Goal: Task Accomplishment & Management: Manage account settings

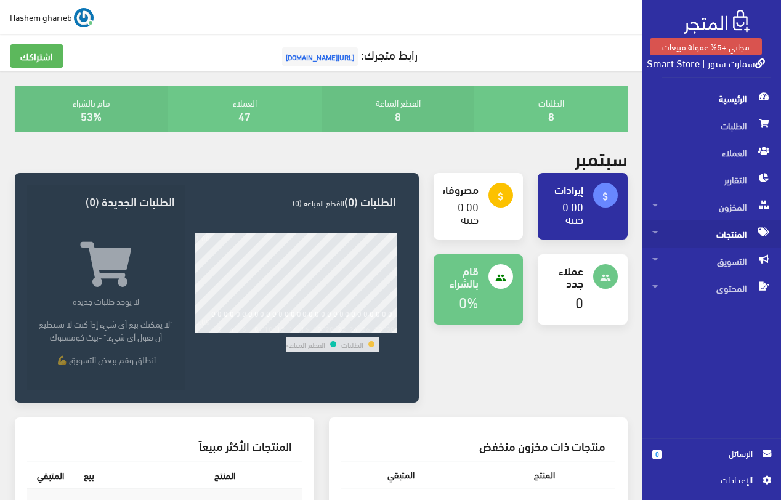
click at [724, 234] on span "المنتجات" at bounding box center [712, 234] width 119 height 27
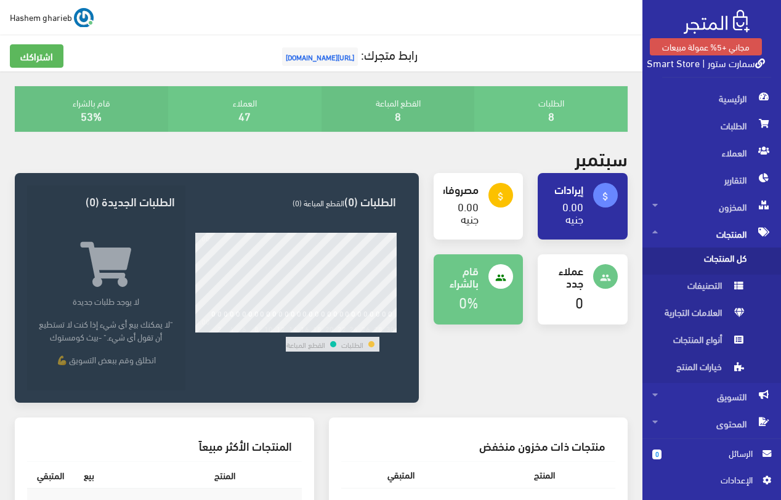
click at [720, 259] on span "كل المنتجات" at bounding box center [700, 261] width 94 height 27
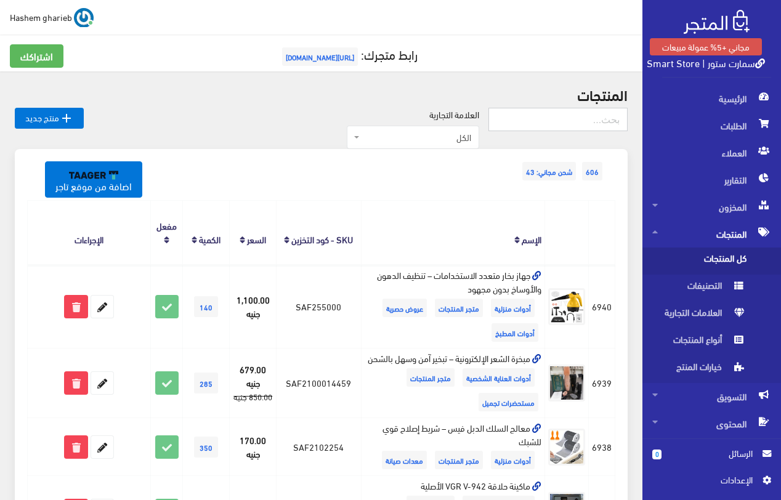
click at [550, 118] on input "text" at bounding box center [558, 119] width 139 height 23
type input "ميزان"
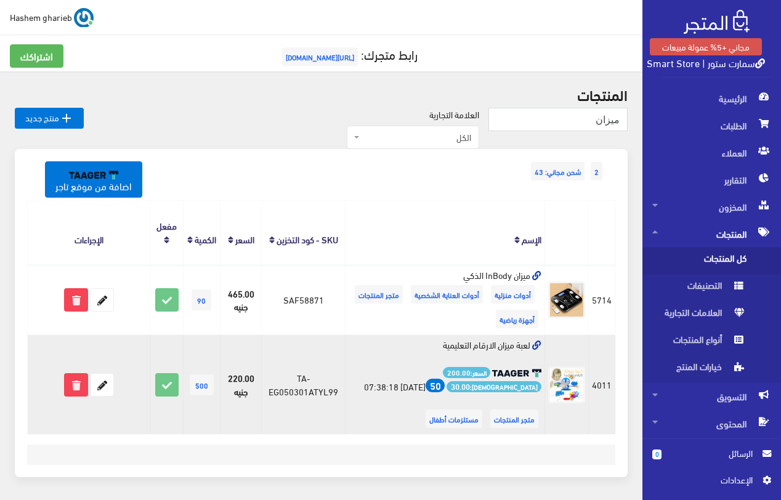
click at [473, 345] on td "لعبة ميزان الارقام التعليمية السعر: 200.00 الربح: 30.00 50 2025-04-28 07:38:18 …" at bounding box center [446, 385] width 200 height 100
copy td "لعبة ميزان الارقام التعليمية"
click at [393, 346] on td "لعبة ميزان الارقام التعليمية السعر: 200.00 الربح: 30.00 50 2025-04-28 07:38:18 …" at bounding box center [446, 385] width 200 height 100
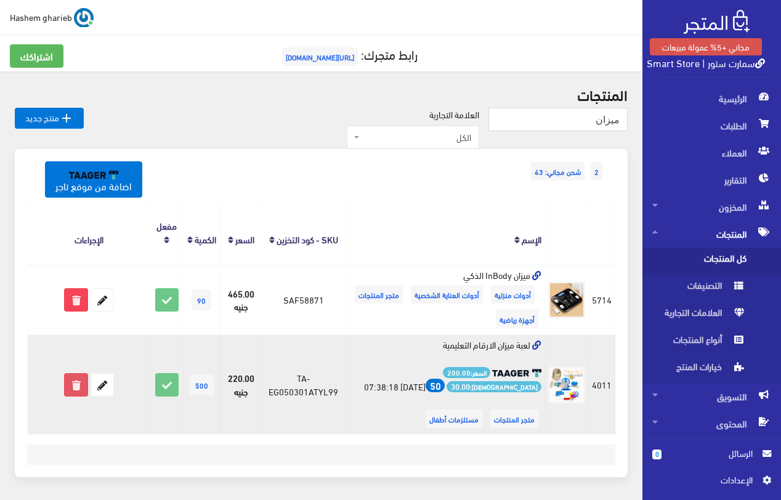
click at [74, 386] on icon at bounding box center [76, 385] width 22 height 22
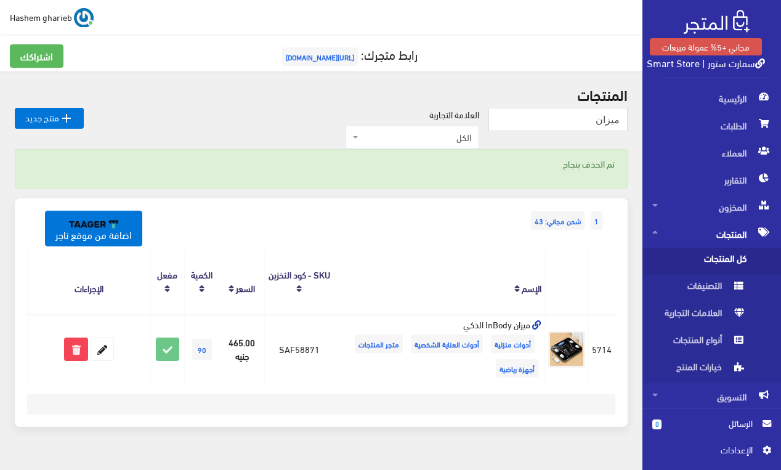
click at [0, 231] on html "مجاني +5% عمولة مبيعات سمارت ستور | Smart Store الرئيسية الطلبات 0 " at bounding box center [390, 235] width 781 height 470
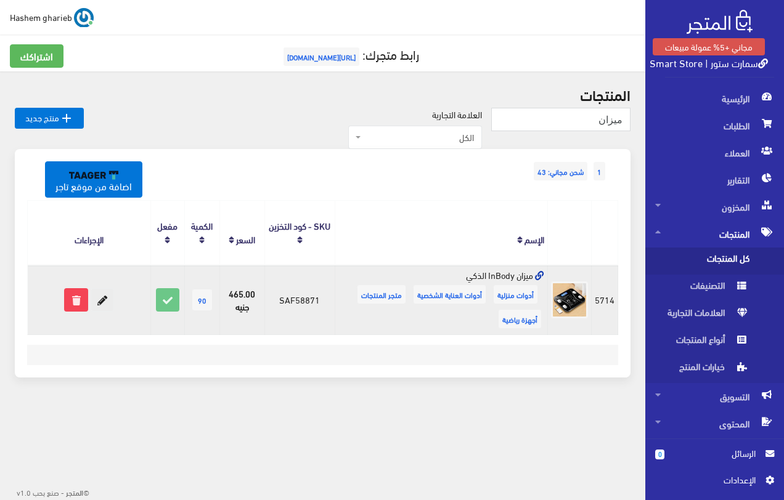
click at [110, 298] on icon at bounding box center [102, 300] width 22 height 22
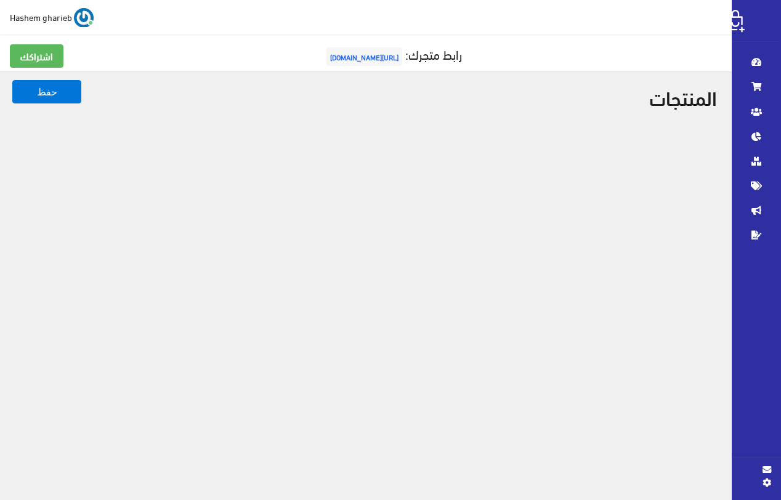
select select
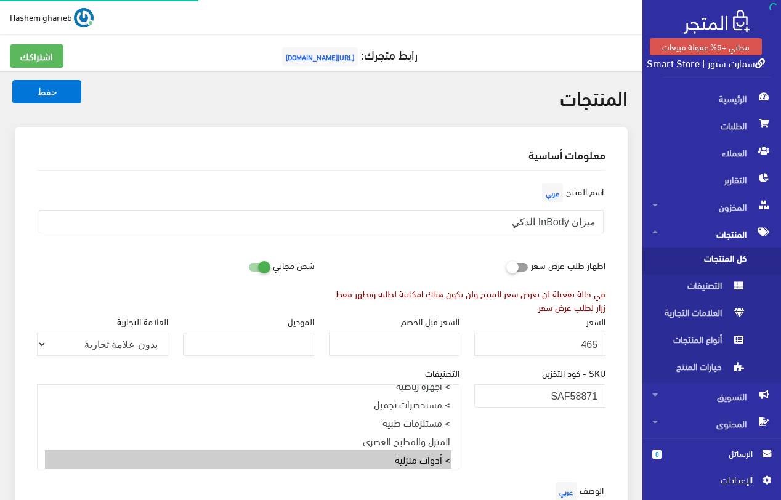
select select "28"
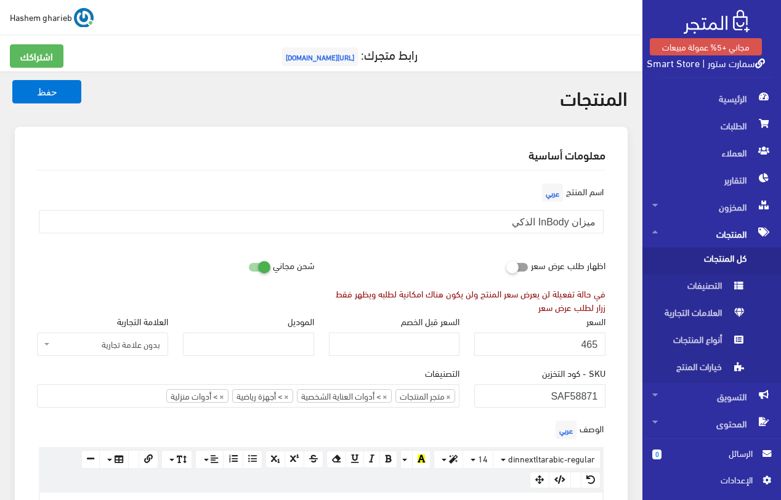
click at [248, 269] on icon at bounding box center [248, 266] width 0 height 11
click at [248, 269] on input "checkbox" at bounding box center [237, 264] width 22 height 12
checkbox input "false"
drag, startPoint x: 571, startPoint y: 345, endPoint x: 624, endPoint y: 345, distance: 53.6
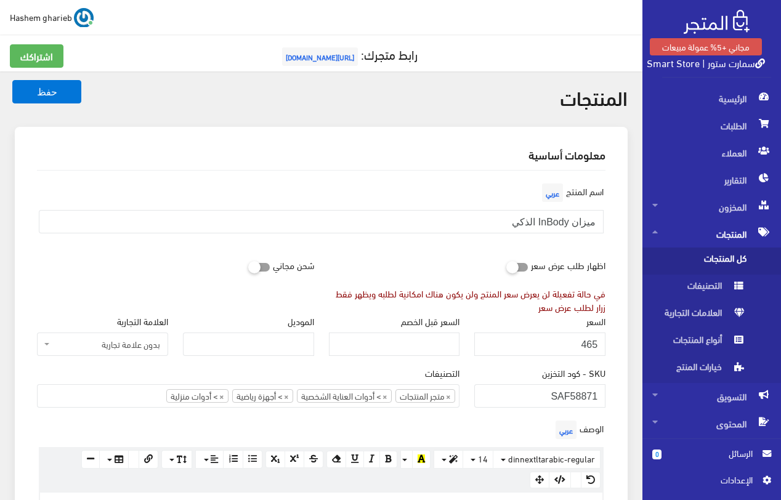
drag, startPoint x: 503, startPoint y: 222, endPoint x: 605, endPoint y: 218, distance: 101.8
click at [605, 218] on div "اسم المنتج عربي ميزان InBody الذكي" at bounding box center [322, 212] width 584 height 63
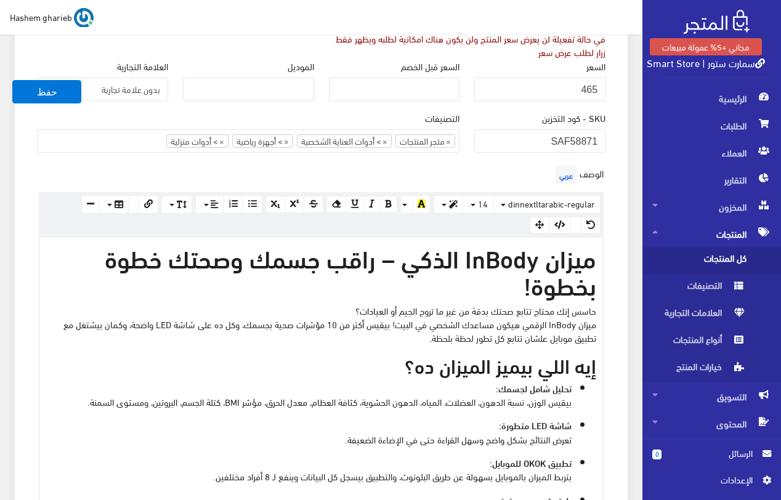
scroll to position [493, 0]
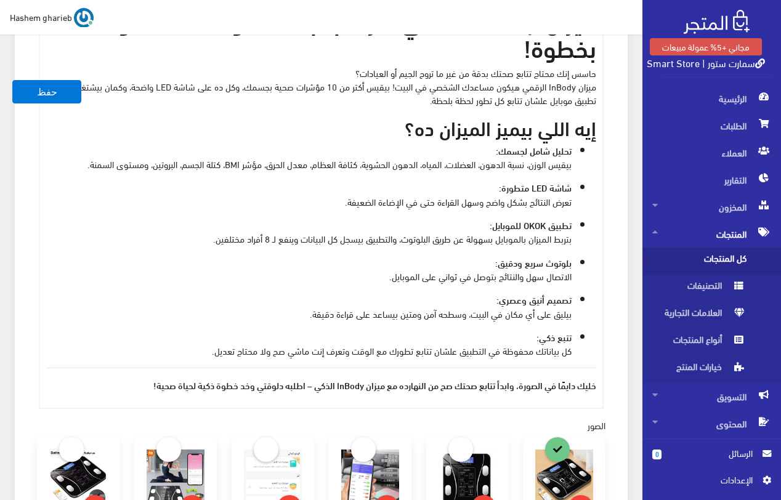
click at [390, 176] on ul "تحليل شامل لجسمك: بيقيس الوزن، نسبة الدهون، العضلات، المياه، الدهون الحشوية، كث…" at bounding box center [321, 251] width 550 height 214
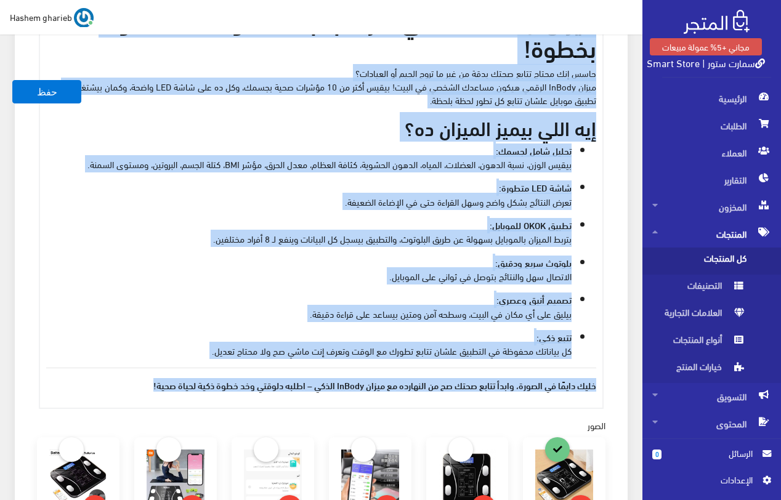
copy div "ميزان InBody الذكي – راقب جسمك وصحتك خطوة بخطوة! حاسس إنك محتاج تتابع صحتك بدقة…"
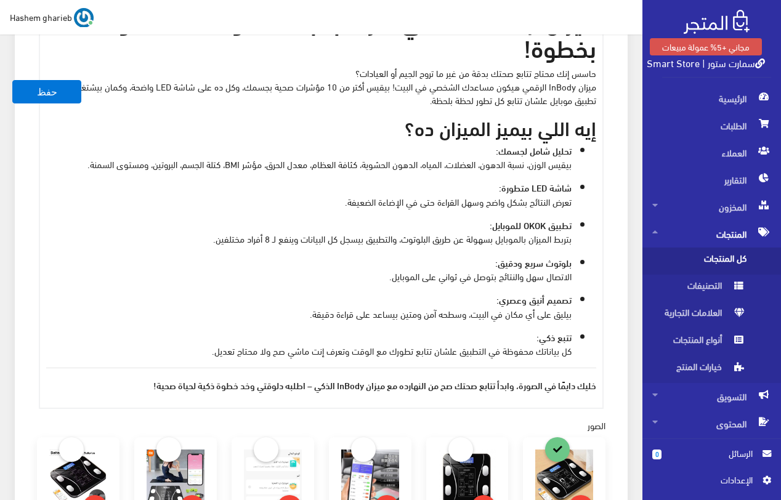
click at [619, 216] on div "معلومات أساسية اسم المنتج عربي ميزان InBody الذكي اظهار طلب عرض سعر في حالة تفع…" at bounding box center [321, 310] width 613 height 1352
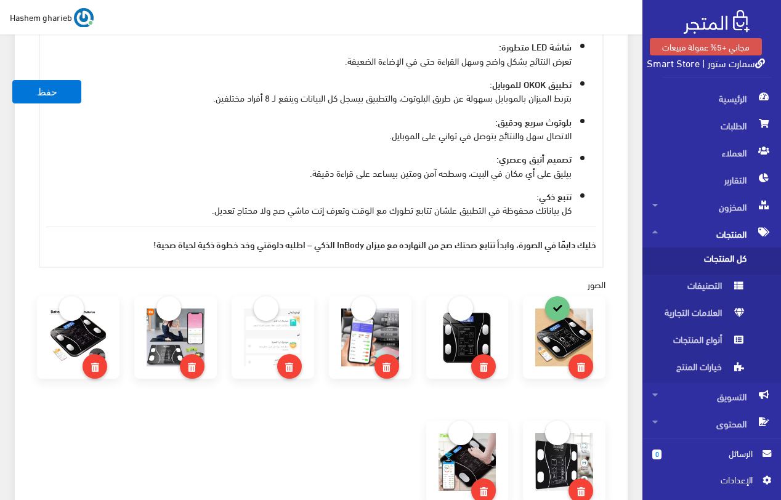
scroll to position [678, 0]
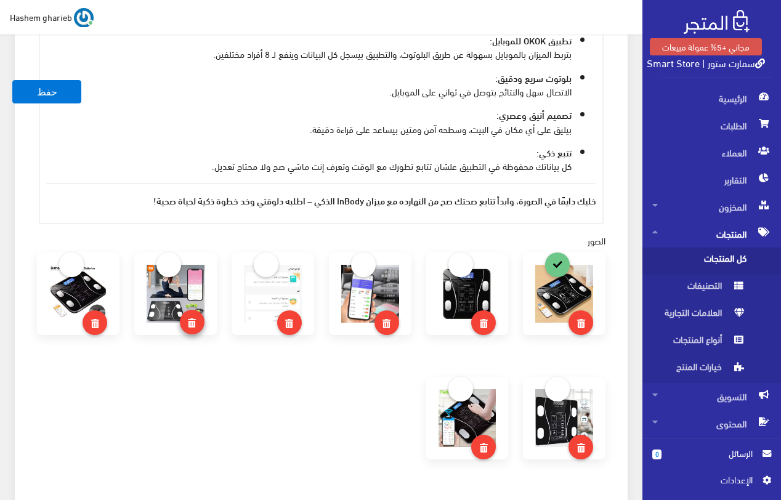
click at [195, 327] on icon at bounding box center [192, 323] width 8 height 9
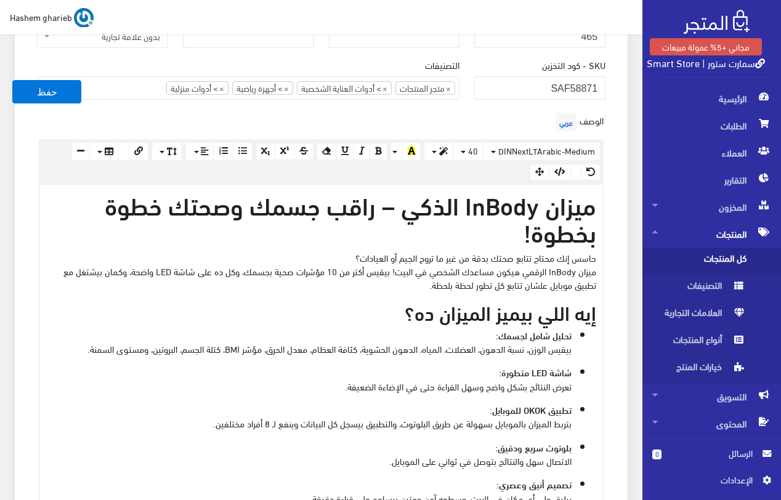
scroll to position [0, 0]
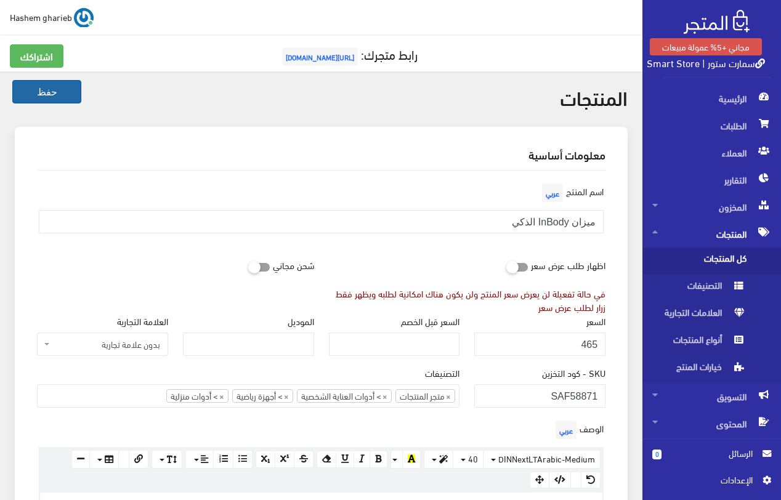
click at [52, 96] on button "حفظ" at bounding box center [46, 91] width 69 height 23
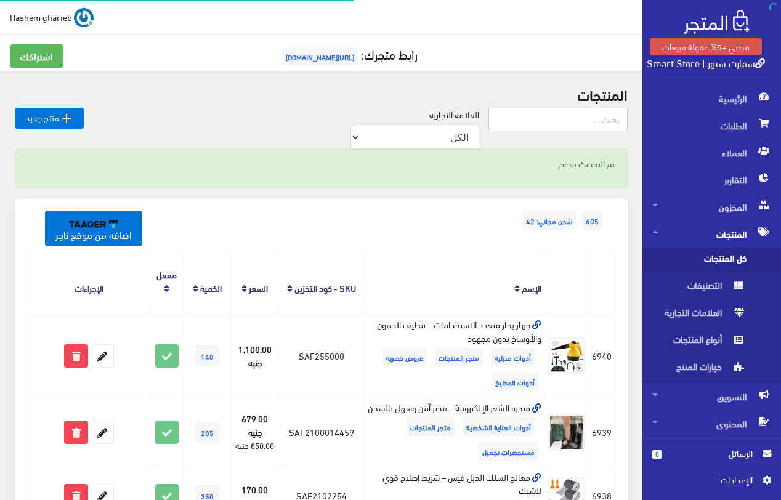
click at [544, 121] on input "text" at bounding box center [558, 119] width 139 height 23
type input "ميزان"
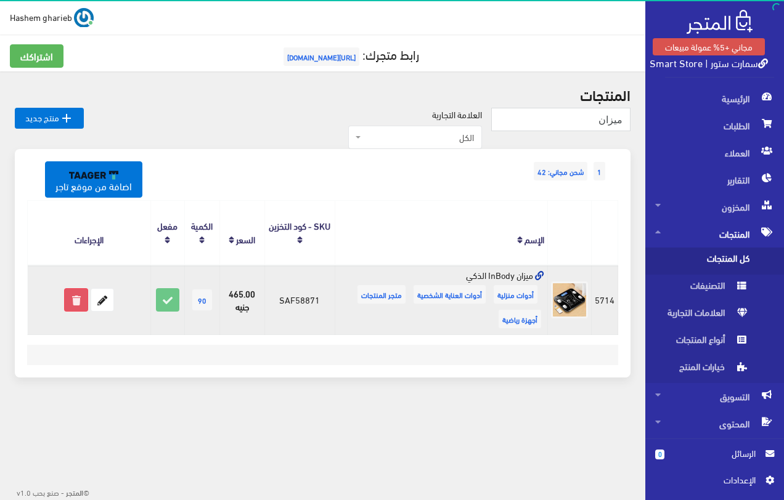
click at [80, 300] on icon at bounding box center [76, 300] width 22 height 22
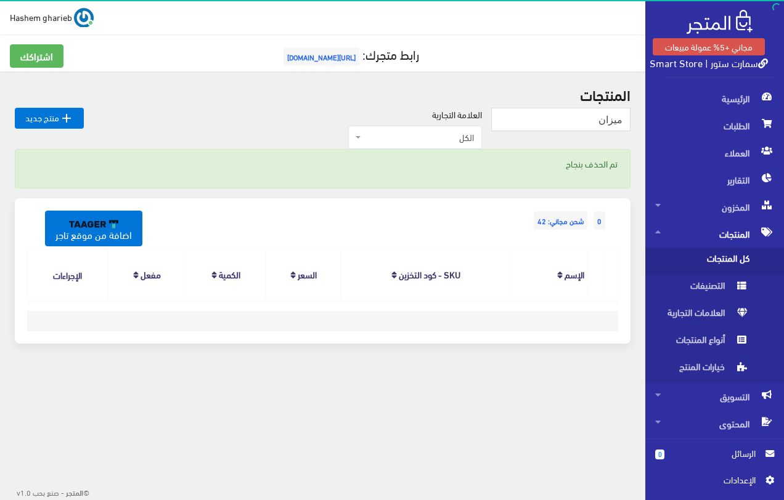
click at [714, 263] on span "كل المنتجات" at bounding box center [702, 261] width 94 height 27
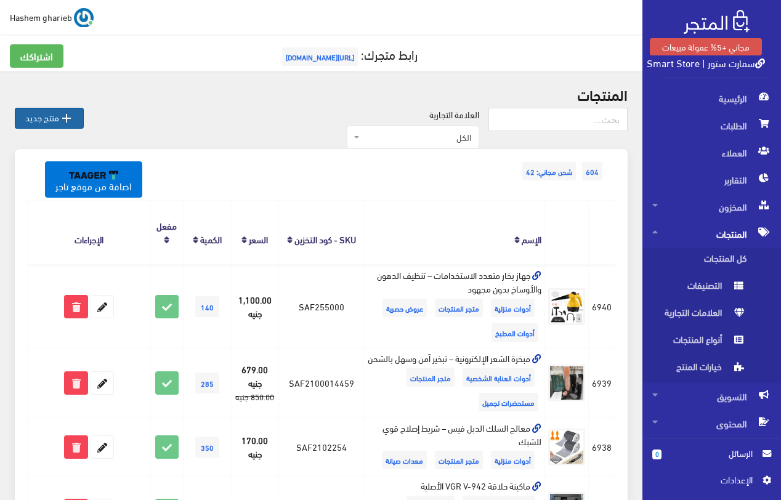
click at [60, 118] on icon "" at bounding box center [66, 118] width 15 height 15
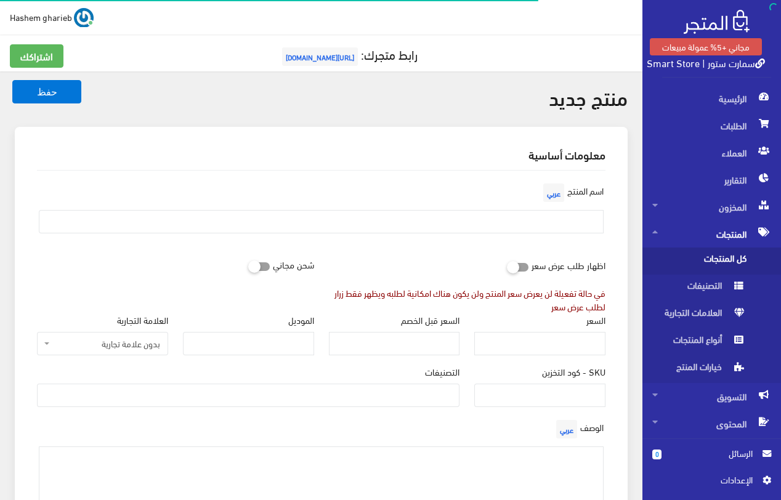
select select
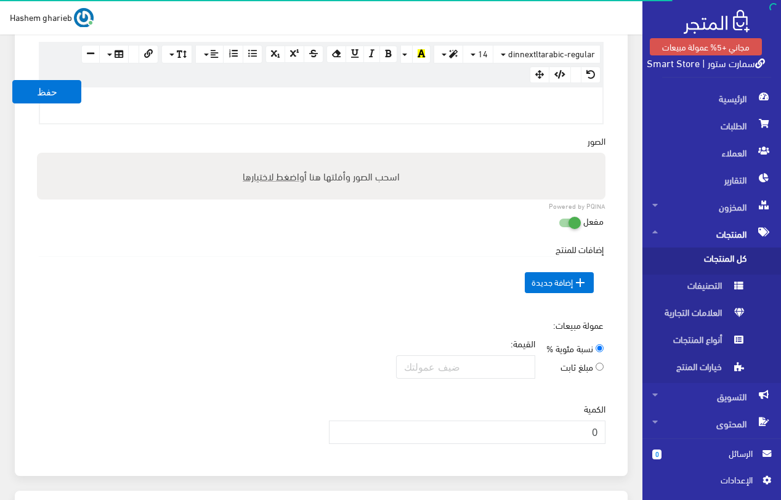
scroll to position [308, 0]
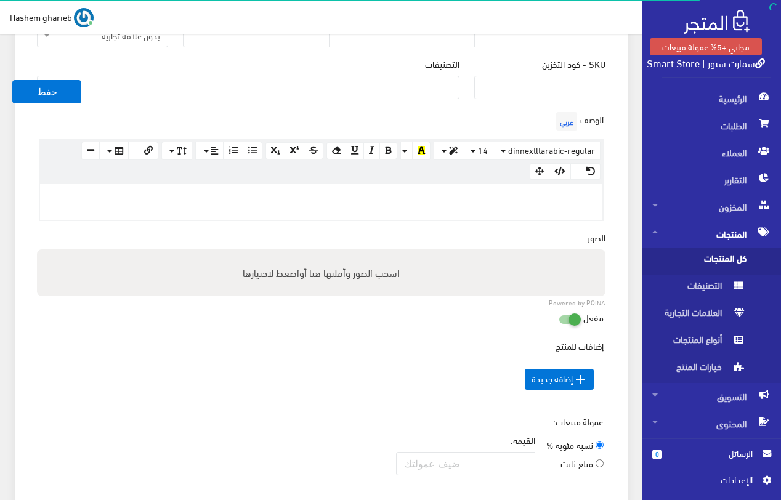
click at [592, 200] on p at bounding box center [321, 197] width 550 height 14
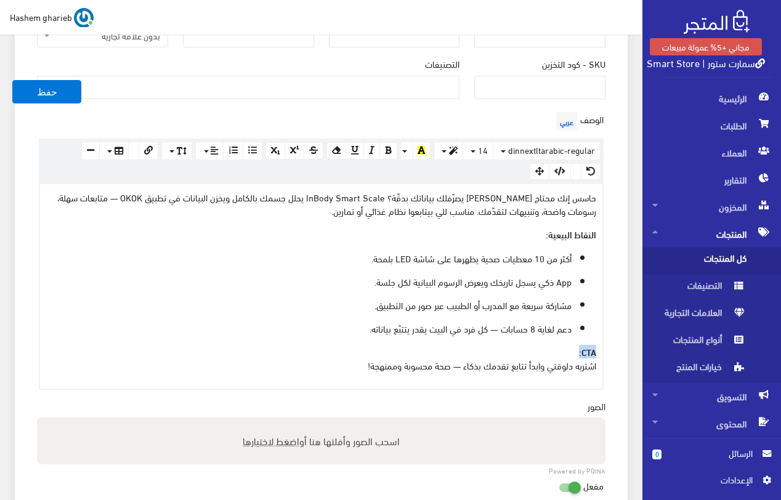
drag, startPoint x: 575, startPoint y: 353, endPoint x: 603, endPoint y: 351, distance: 28.4
click at [603, 351] on div "www.google.com 100% 50% 25% حاسس إنك محتاج رفيق صحي يصرّفلك بياناتك بدقّة؟ InBo…" at bounding box center [321, 286] width 565 height 206
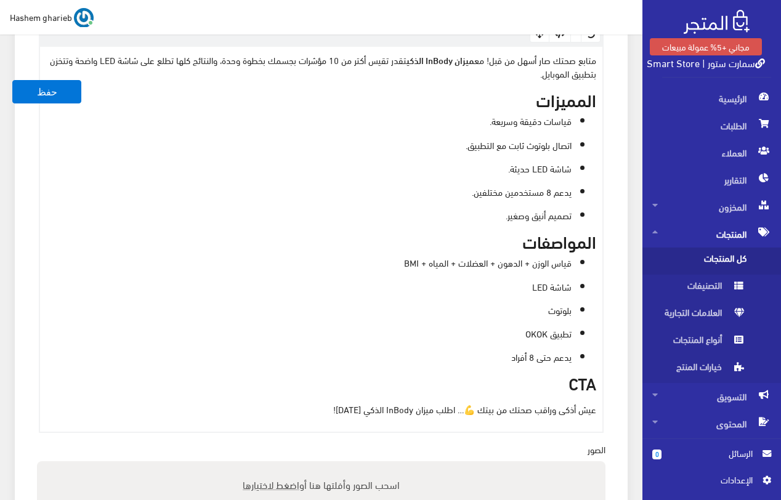
scroll to position [484, 0]
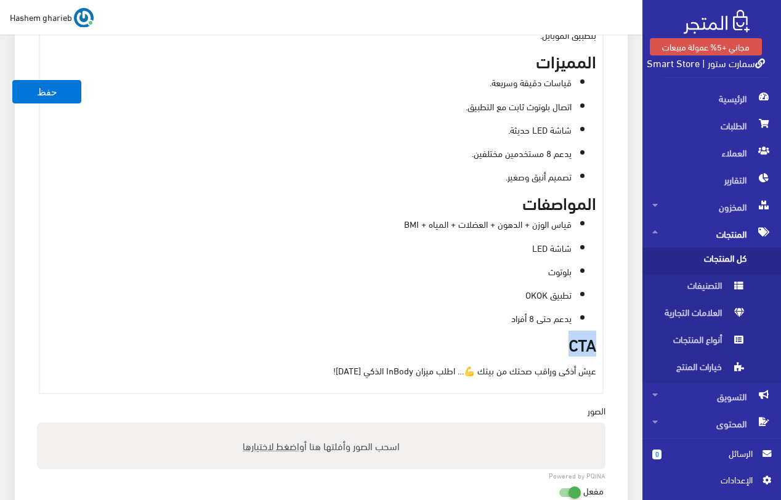
drag, startPoint x: 563, startPoint y: 338, endPoint x: 630, endPoint y: 342, distance: 67.3
click at [630, 342] on div "معلومات أساسية اسم المنتج عربي اظهار طلب عرض سعر في حالة تفعيلة لن يعرض سعر الم…" at bounding box center [321, 202] width 628 height 1119
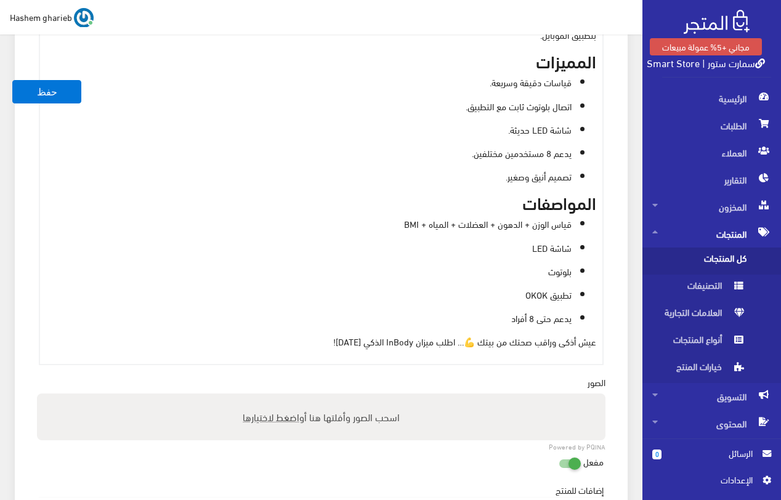
click at [298, 418] on span "اضغط لاختيارها" at bounding box center [271, 417] width 57 height 18
click at [298, 398] on input "اسحب الصور وأفلتها هنا أو اضغط لاختيارها" at bounding box center [321, 396] width 569 height 4
type input "C:\fakepath\inbody-scale-bluetooth-okok-app-record-measurements.jpg"
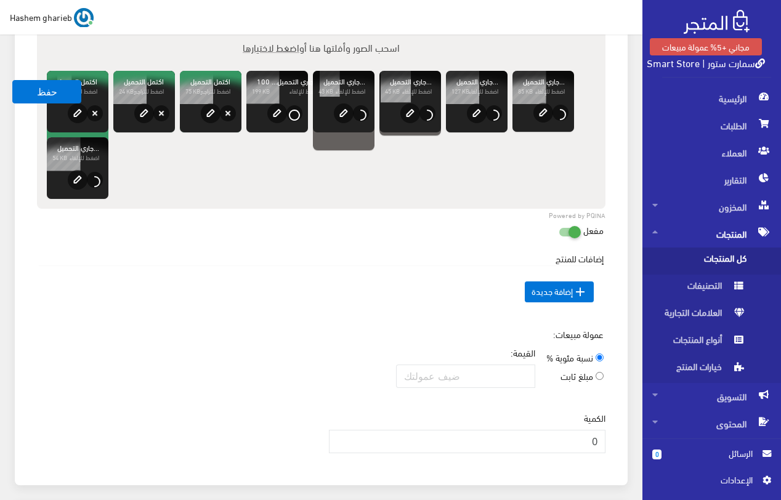
scroll to position [1220, 0]
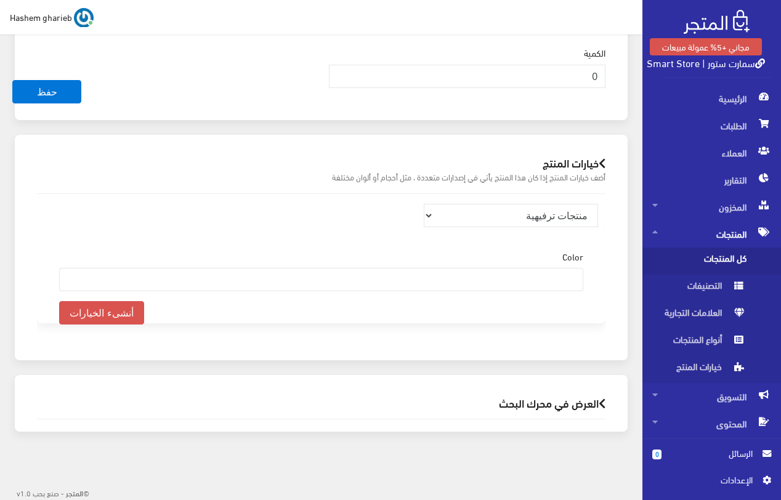
click at [558, 402] on h2 "العرض في محرك البحث" at bounding box center [321, 404] width 569 height 12
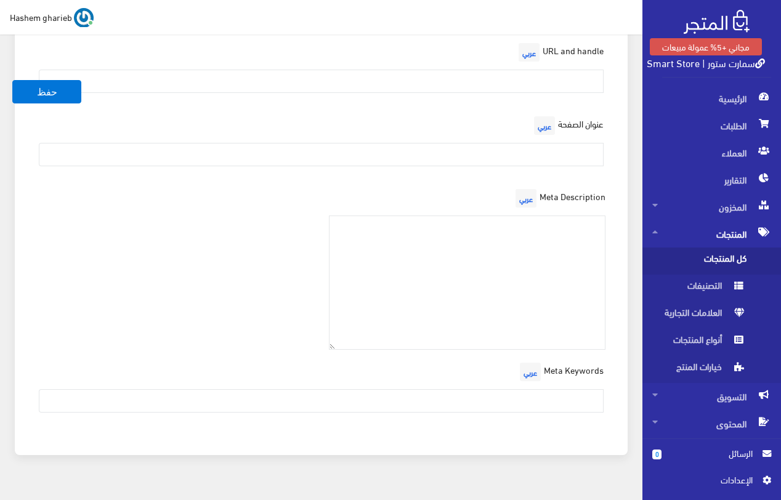
scroll to position [1570, 0]
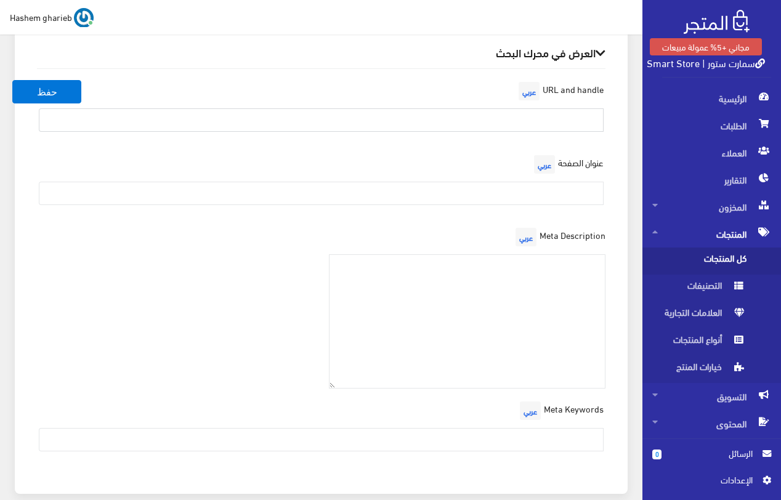
click at [505, 108] on input "text" at bounding box center [321, 119] width 565 height 23
paste input "smart-inbody-scale"
type input "smart-inbody-scale"
click at [626, 171] on div "العرض في محرك البحث URL and handle عربي smart-inbody-scale عنوان الصفحة عربي Me…" at bounding box center [321, 259] width 613 height 469
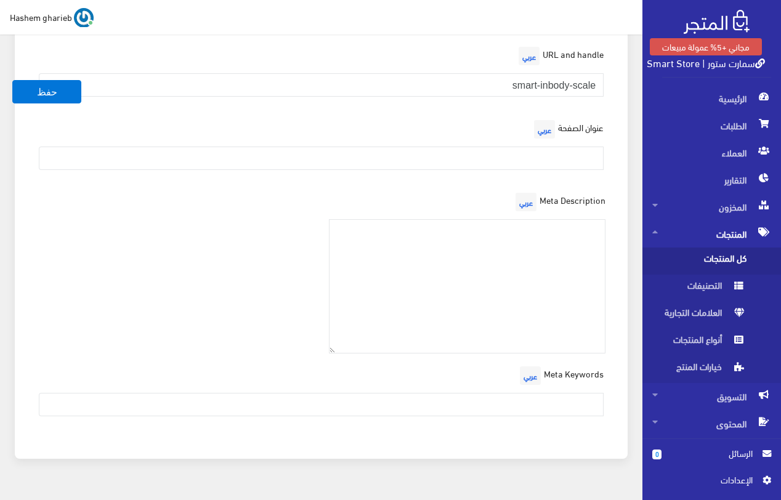
scroll to position [1632, 0]
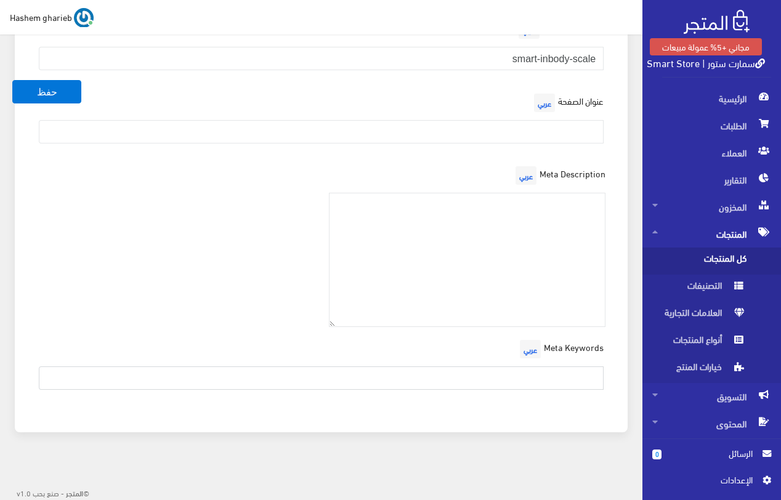
click at [530, 373] on input "text" at bounding box center [321, 378] width 565 height 23
paste input "ميزان InBody، ميزان ذكي، قياس الدهون، ميزان ديجيتال، تحليل مكونات الجسم، ميزان …"
type input "ميزان InBody، ميزان ذكي، قياس الدهون، ميزان ديجيتال، تحليل مكونات الجسم، ميزان …"
click at [221, 261] on div "Meta Description عربي" at bounding box center [322, 250] width 584 height 174
click at [507, 233] on textarea at bounding box center [467, 260] width 277 height 135
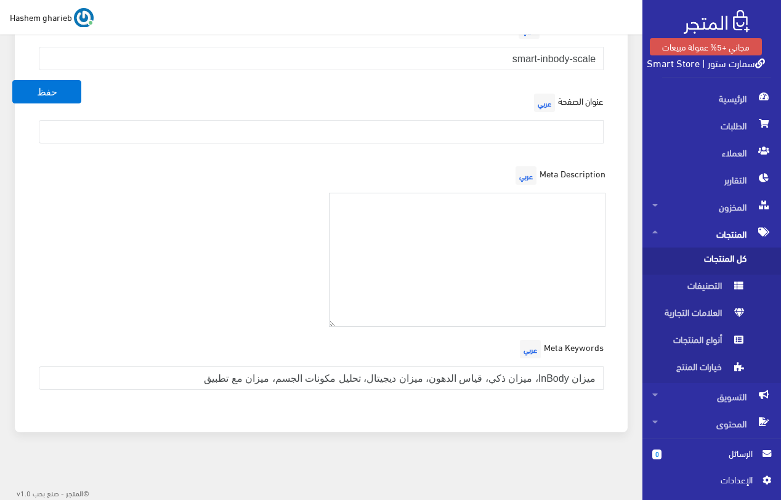
paste textarea "احصل على ميزان InBody الذكي لمتابعة وزنك ونسبة الدهون والعضلات بدقة عالية مع شا…"
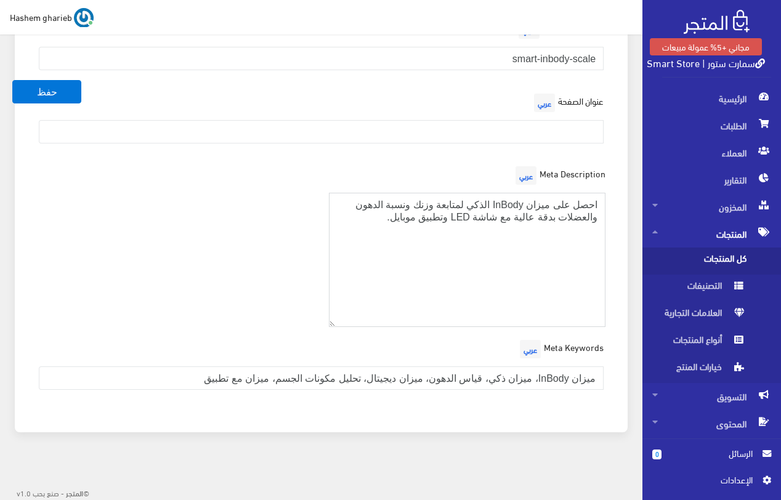
type textarea "احصل على ميزان InBody الذكي لمتابعة وزنك ونسبة الدهون والعضلات بدقة عالية مع شا…"
click at [547, 132] on input "text" at bounding box center [321, 131] width 565 height 23
paste input "ميزان InBody الذكي – قياسات دقيقة وصحة أفضل"
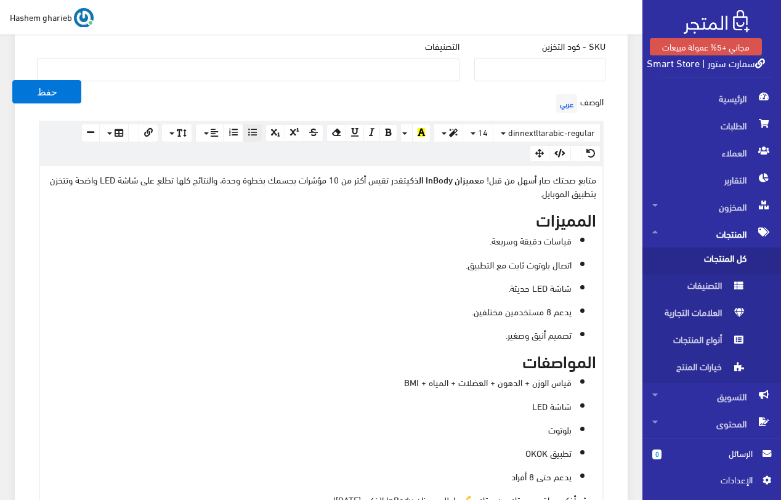
scroll to position [91, 0]
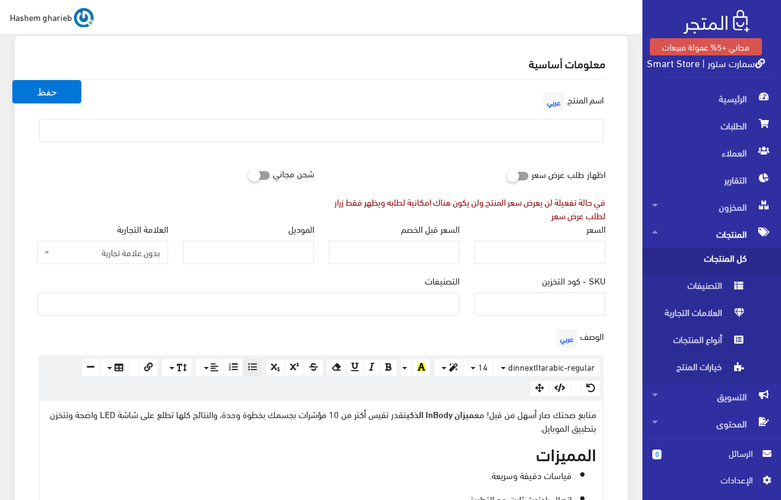
type input "ميزان InBody الذكي – قياسات دقيقة وصحة أفضل"
click at [560, 134] on input "text" at bounding box center [321, 130] width 565 height 23
paste input "ميزان InBody الذكي – قياسات دقيقة وصحة أفضل"
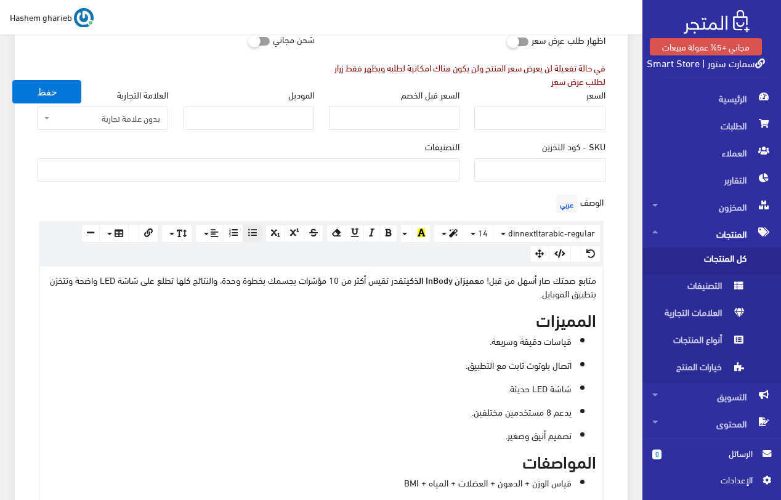
scroll to position [214, 0]
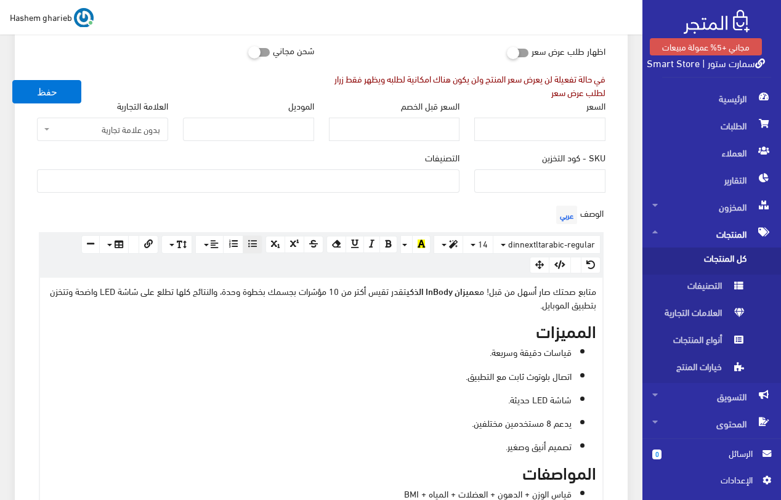
type input "ميزان InBody الذكي – قياسات دقيقة وصحة أفضل"
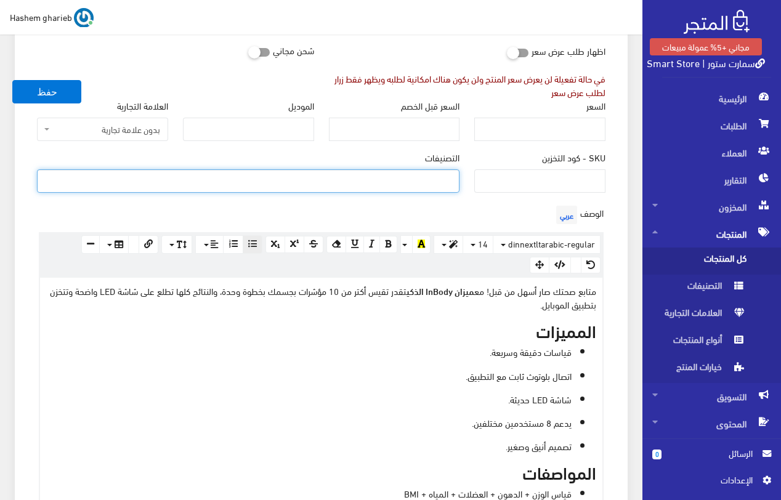
click at [418, 177] on ul at bounding box center [249, 180] width 422 height 20
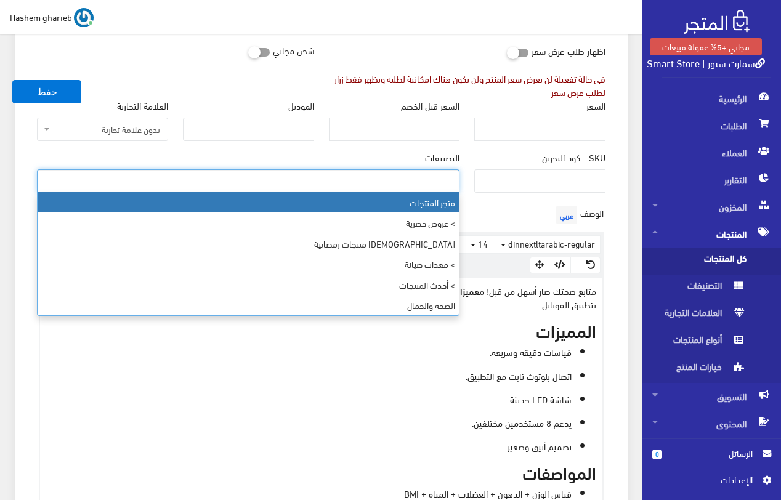
select select "403"
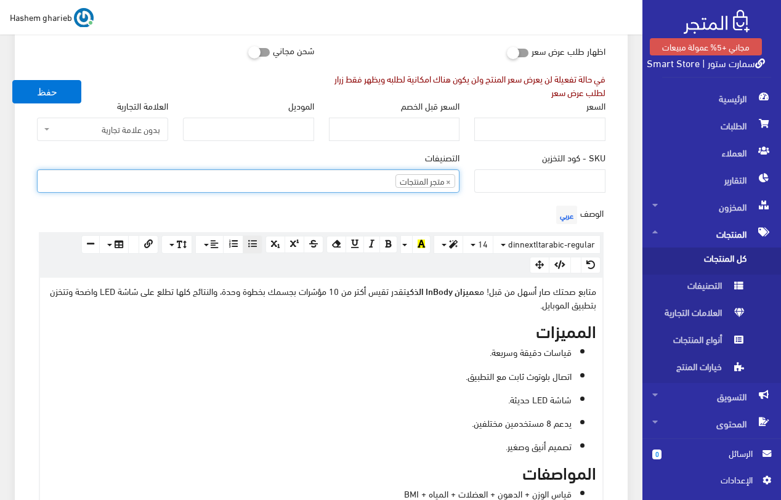
click at [326, 184] on ul "× متجر المنتجات" at bounding box center [249, 180] width 422 height 20
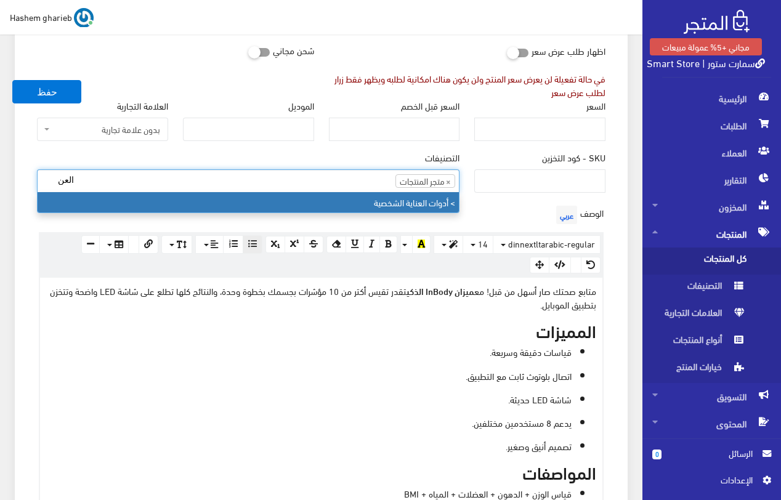
type input "العن"
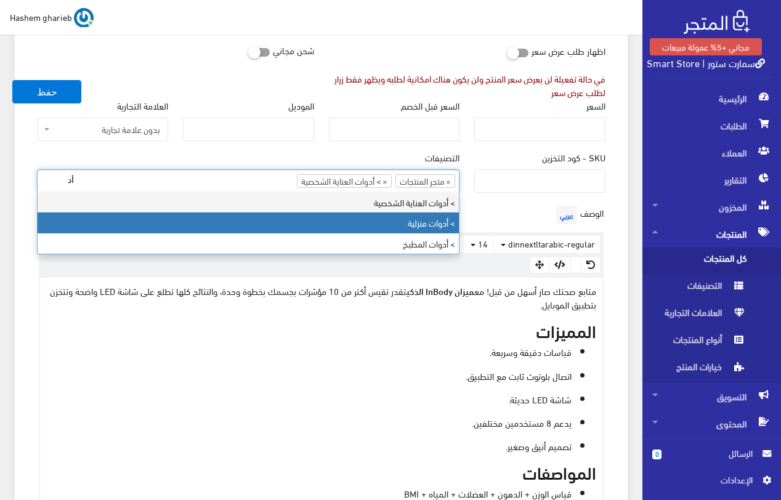
type input "أد"
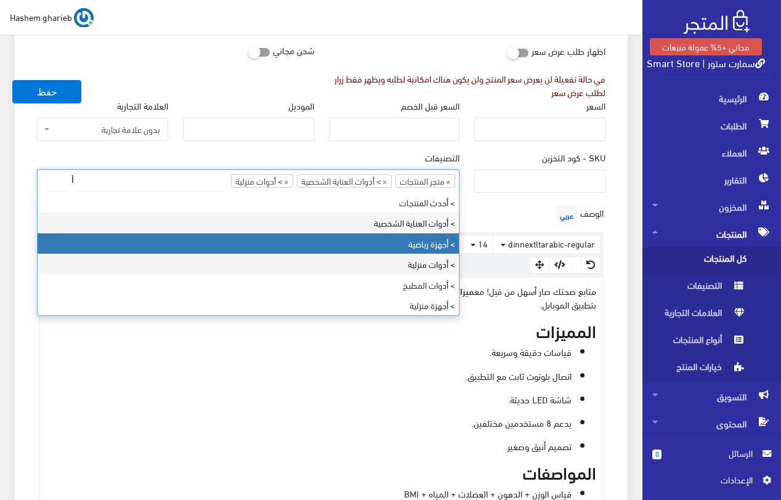
type input "أ"
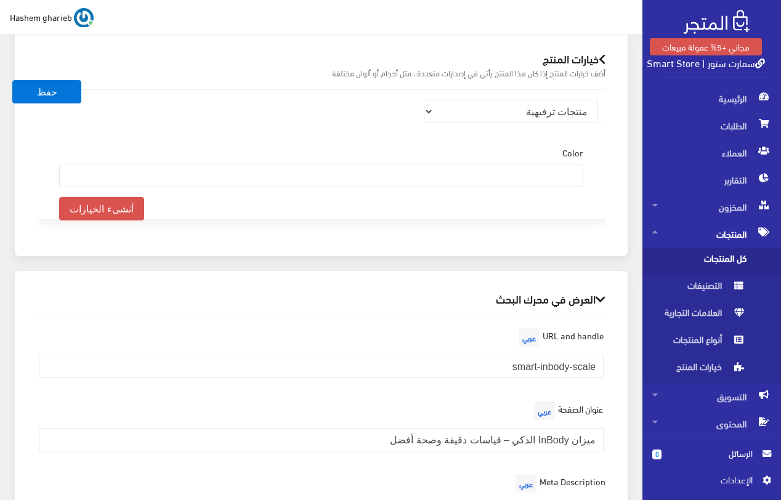
scroll to position [1385, 0]
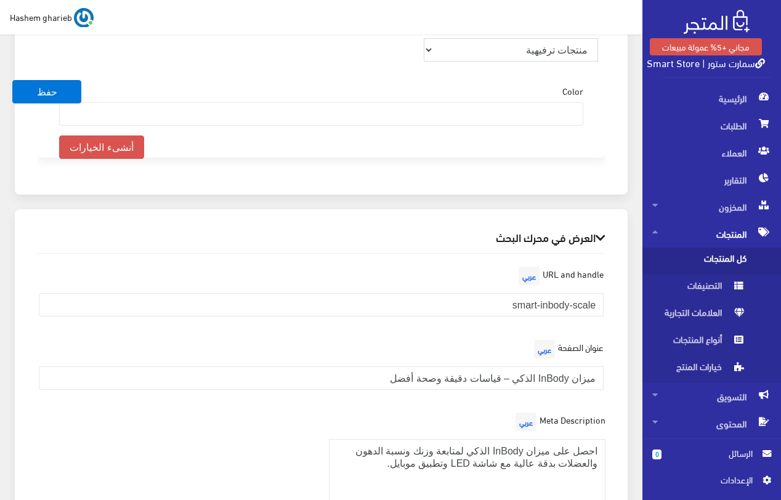
click at [545, 51] on select "منتجات ترفيهية الكترونيات اكسسوارات الهواتف الصحة والجمال تحف ومقتنيات موضة وأز…" at bounding box center [511, 49] width 175 height 23
select select "28"
click at [424, 38] on select "منتجات ترفيهية الكترونيات اكسسوارات الهواتف الصحة والجمال تحف ومقتنيات موضة وأز…" at bounding box center [511, 49] width 175 height 23
click at [630, 216] on div "العرض في محرك البحث URL and handle عربي smart-inbody-scale عنوان الصفحة عربي مي…" at bounding box center [321, 452] width 628 height 484
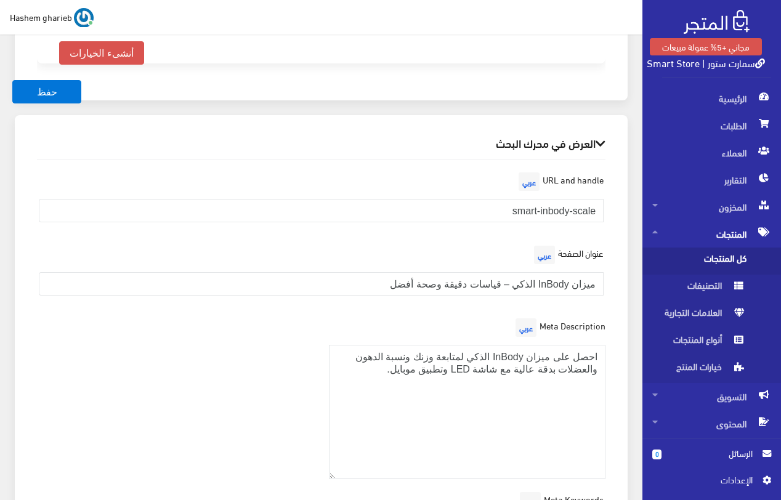
select select
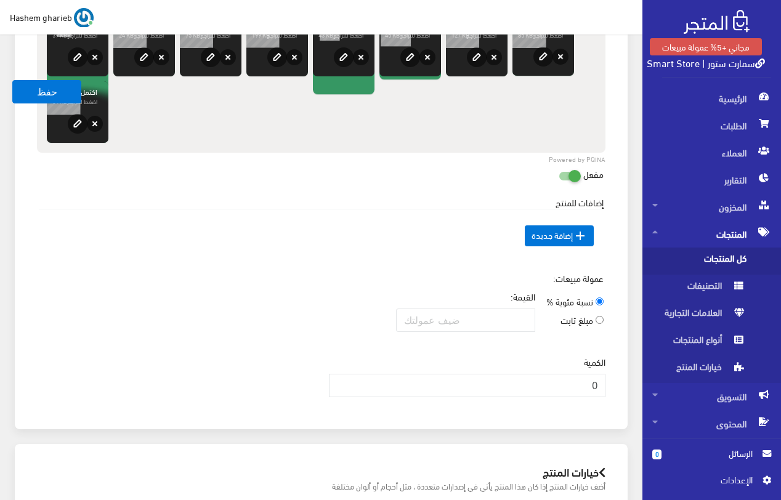
scroll to position [1075, 0]
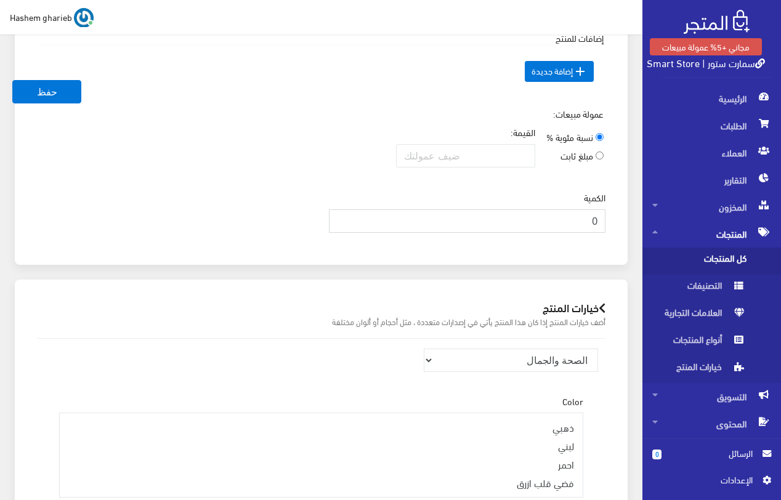
drag, startPoint x: 582, startPoint y: 219, endPoint x: 608, endPoint y: 221, distance: 26.5
click at [608, 221] on div "الكمية 0" at bounding box center [468, 217] width 292 height 52
type input "200"
click at [606, 226] on div "الكمية 200" at bounding box center [468, 217] width 292 height 52
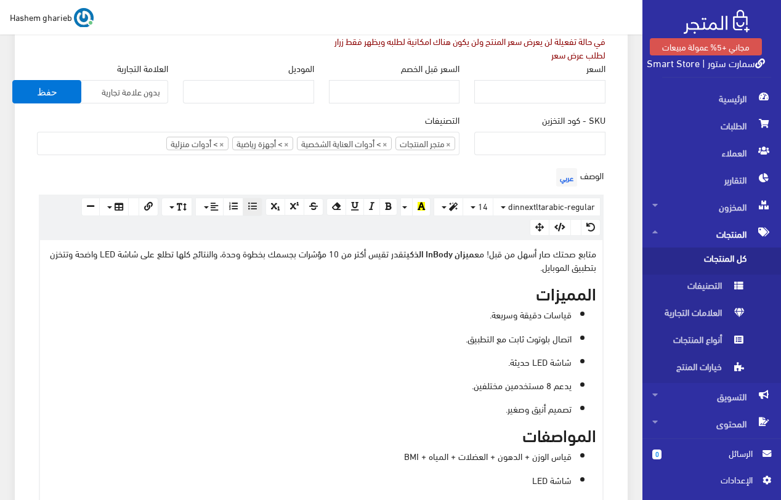
scroll to position [150, 0]
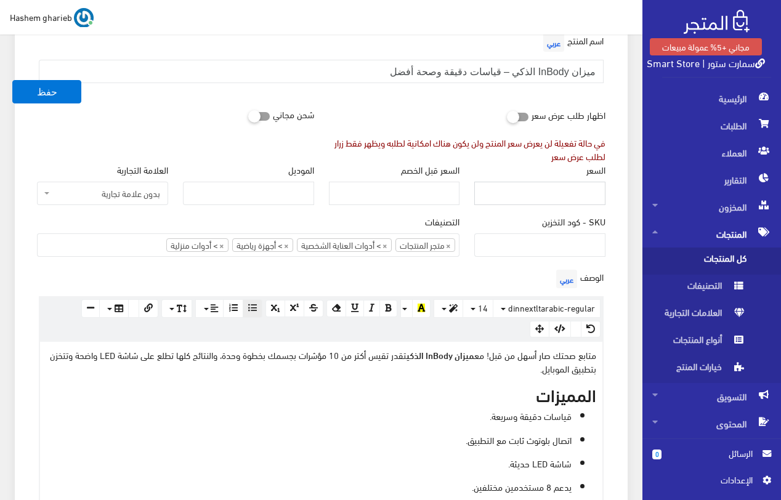
click at [576, 192] on input "السعر" at bounding box center [540, 193] width 131 height 23
type input "449"
click at [532, 238] on input "SKU - كود التخزين" at bounding box center [540, 245] width 131 height 23
type input "SAF2511436"
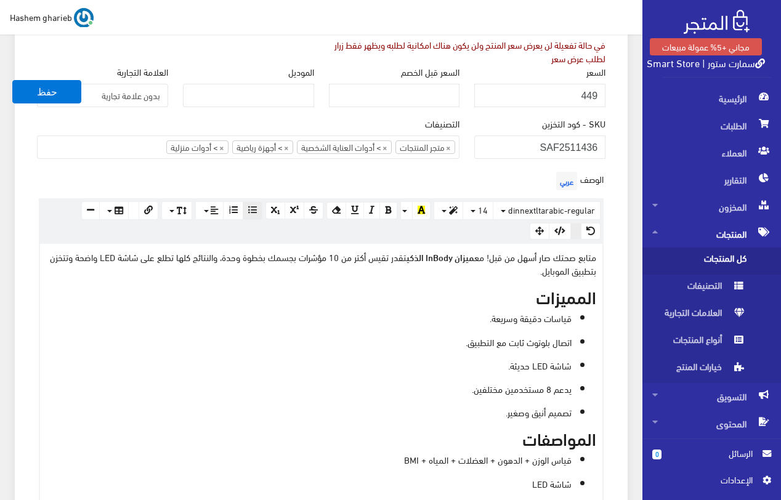
scroll to position [274, 0]
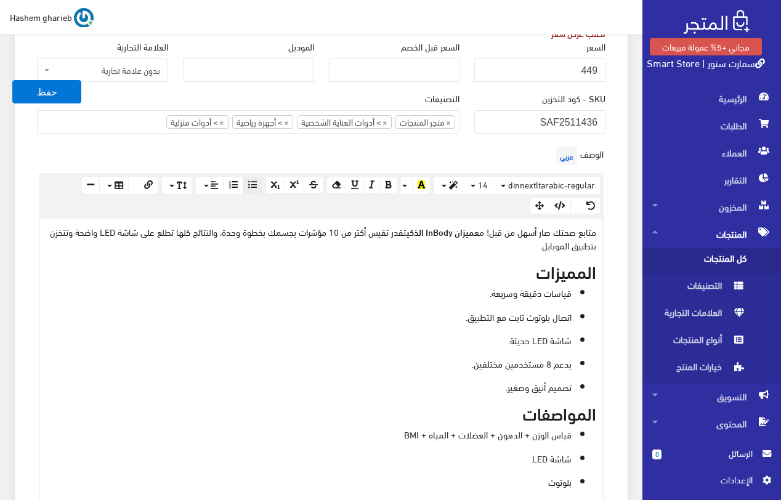
click at [624, 112] on div "معلومات أساسية اسم المنتج عربي ميزان InBody الذكي – قياسات دقيقة وصحة أفضل اظها…" at bounding box center [321, 459] width 613 height 1213
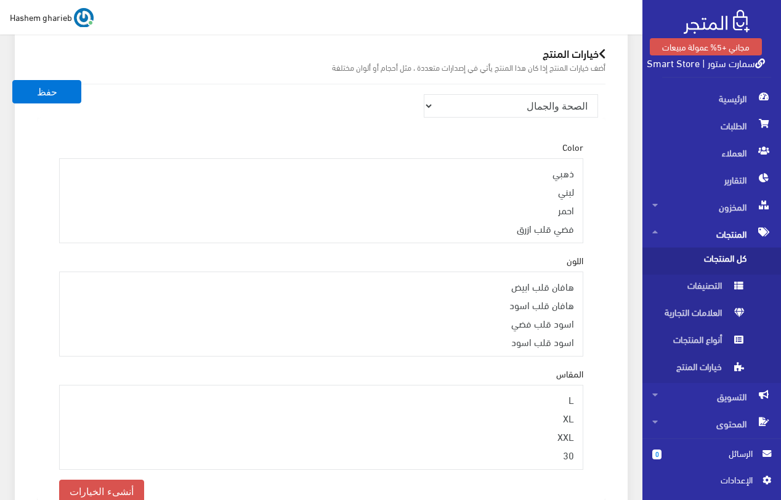
scroll to position [1321, 0]
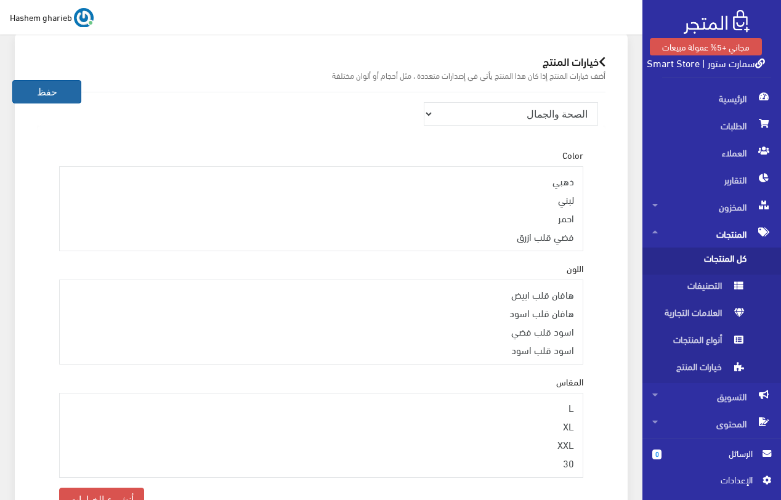
click at [28, 100] on button "حفظ" at bounding box center [46, 91] width 69 height 23
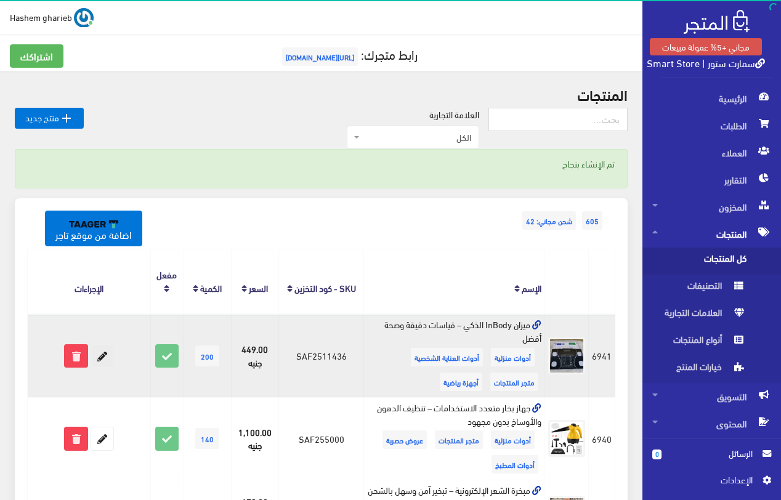
click at [97, 355] on icon at bounding box center [102, 356] width 22 height 22
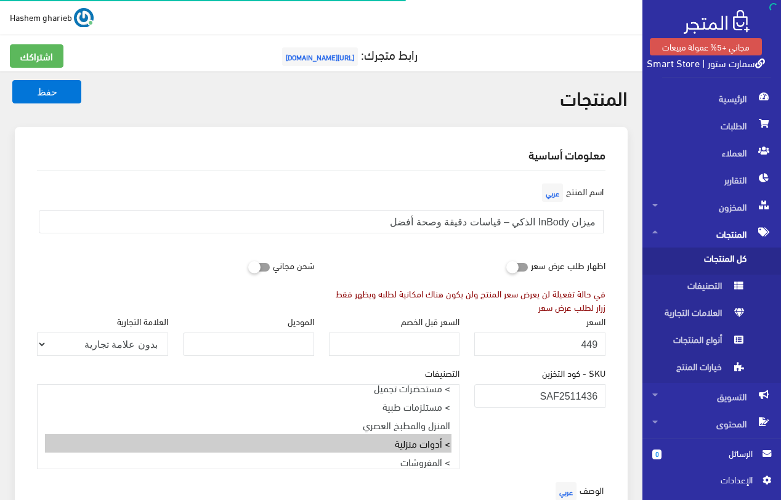
select select
select select "28"
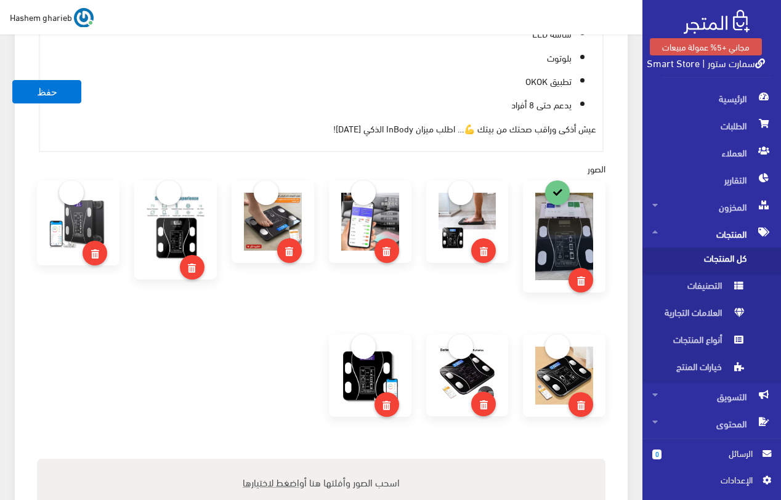
scroll to position [801, 0]
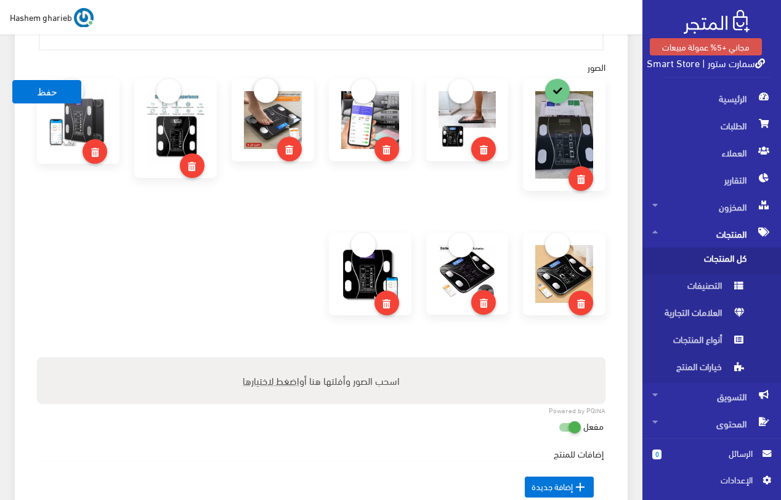
click at [265, 91] on link at bounding box center [266, 90] width 25 height 25
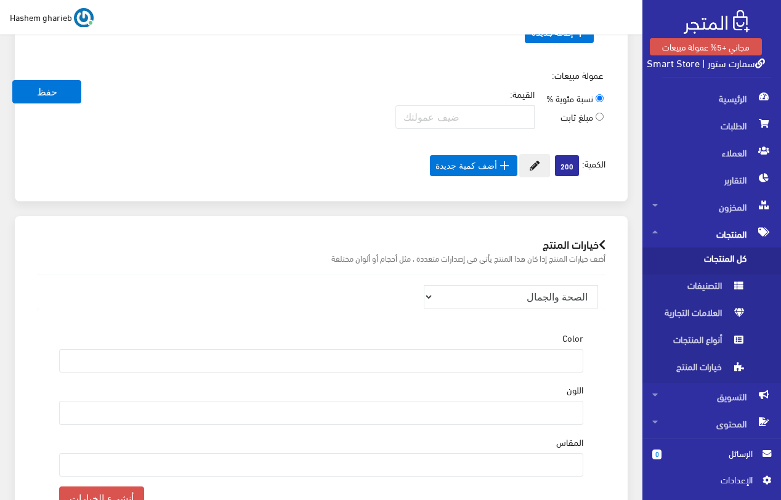
scroll to position [1294, 0]
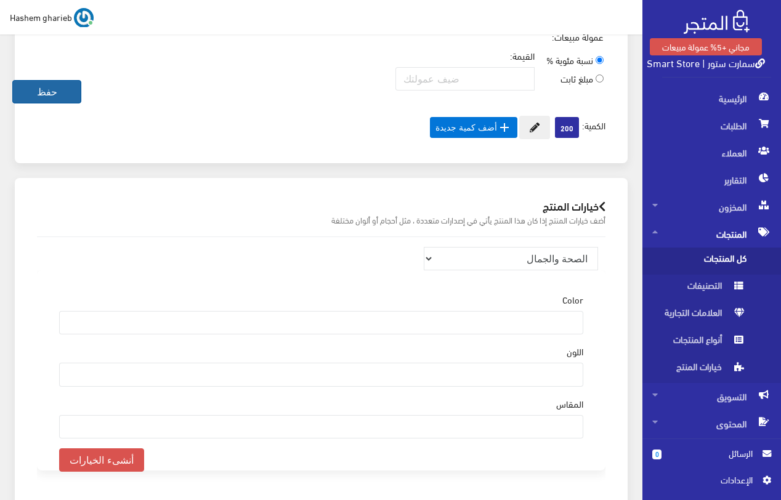
click at [53, 86] on button "حفظ" at bounding box center [46, 91] width 69 height 23
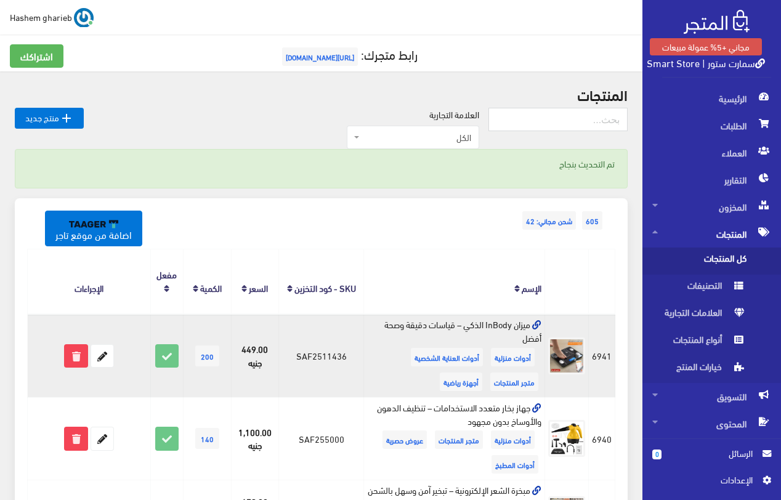
click at [536, 324] on icon at bounding box center [536, 325] width 9 height 9
click at [99, 351] on icon at bounding box center [102, 356] width 22 height 22
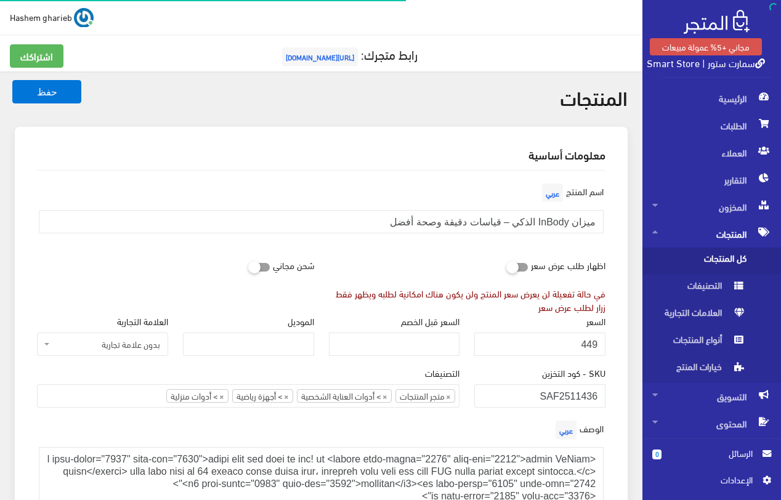
select select "28"
select select
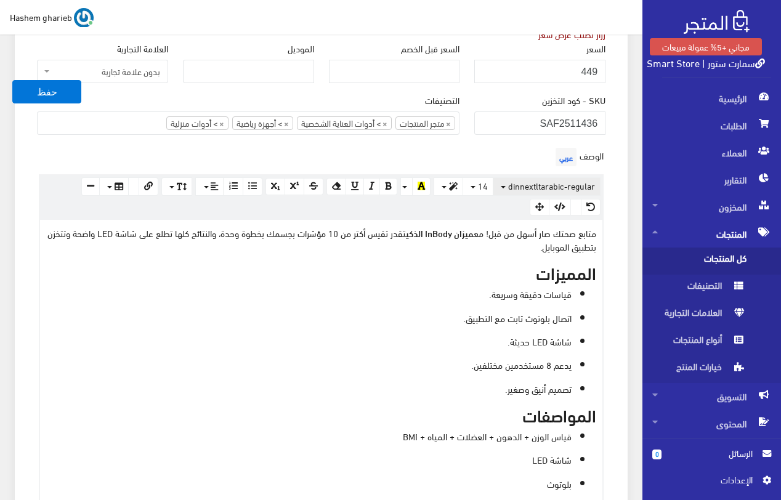
scroll to position [308, 0]
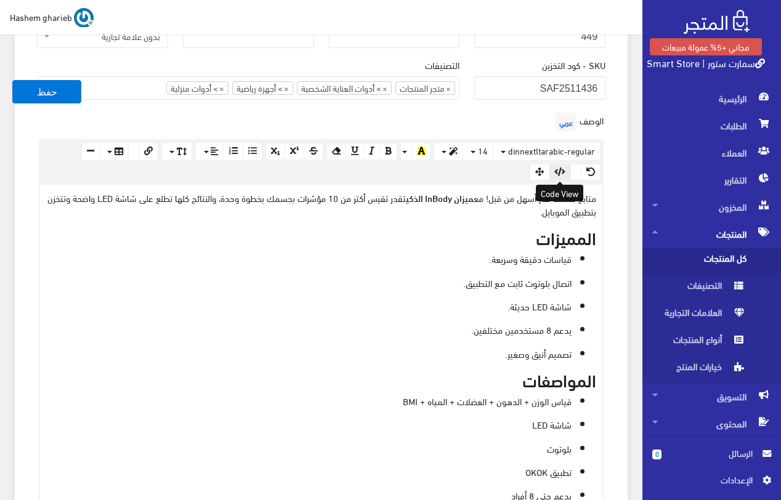
click at [563, 170] on icon "button" at bounding box center [560, 172] width 11 height 9
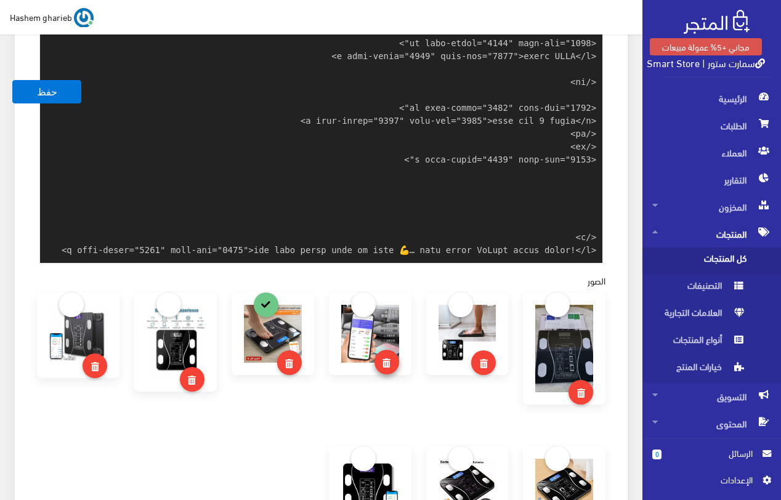
scroll to position [528, 0]
paste textarea "<!-- 🔹 Meta Tags --> <title>ميزان InBody الذكي | قياسات دقيقة + تطبيق موبايل | …"
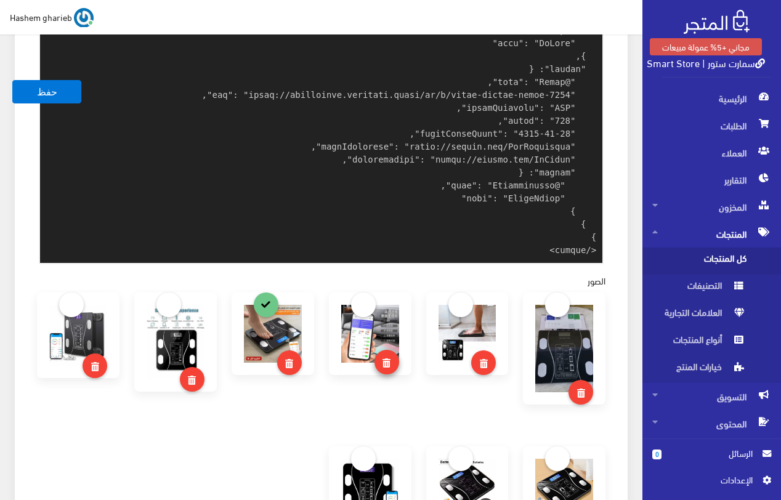
scroll to position [593, 0]
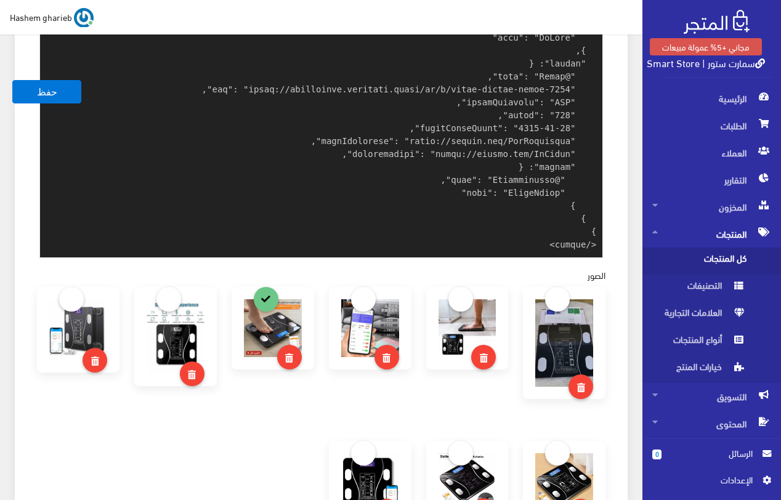
type textarea "<p data-start="1966" data-end="2129">متابع صحتك صار أسهل من قبل! مع <strong dat…"
click at [618, 116] on div "معلومات أساسية اسم المنتج عربي ميزان InBody الذكي – قياسات دقيقة وصحة أفضل اظها…" at bounding box center [321, 199] width 613 height 1331
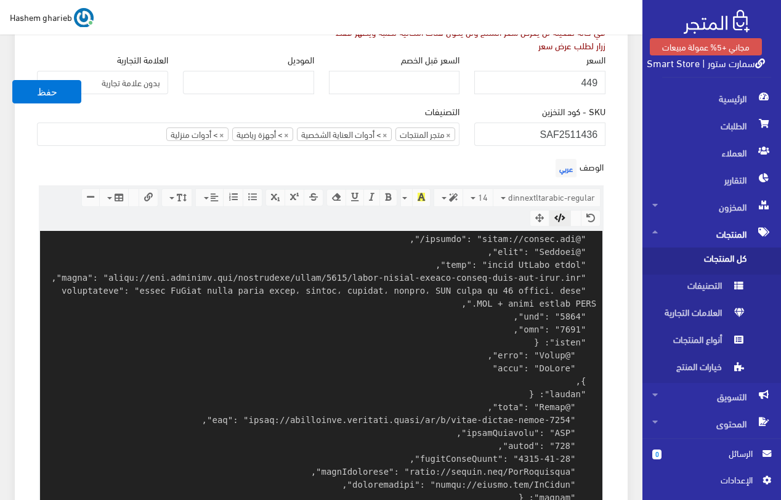
scroll to position [223, 0]
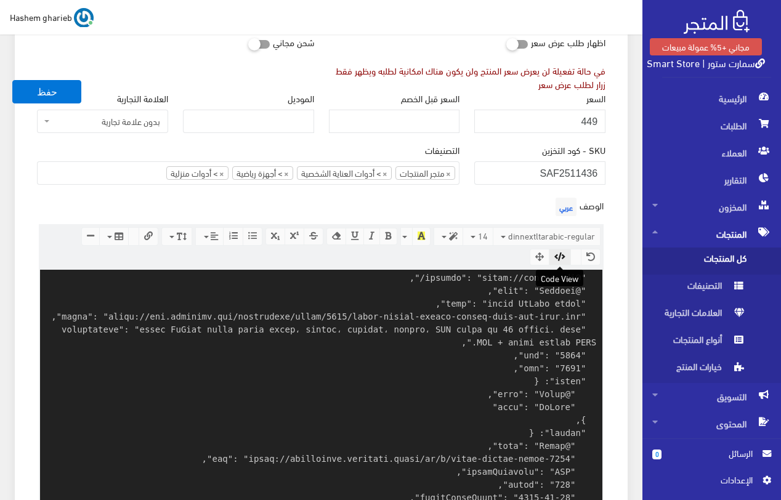
click at [564, 258] on icon "button" at bounding box center [560, 257] width 11 height 9
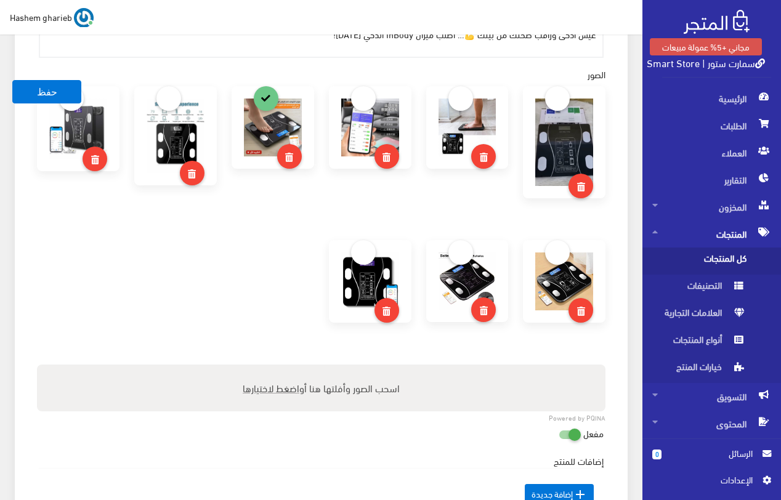
scroll to position [1148, 0]
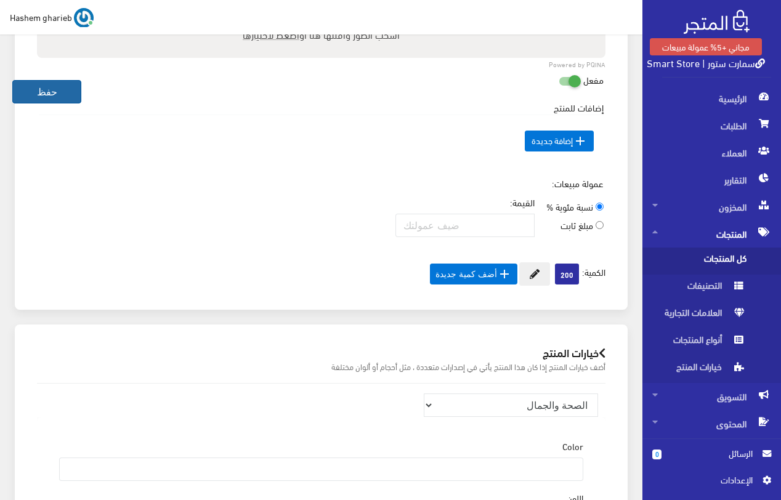
click at [35, 96] on button "حفظ" at bounding box center [46, 91] width 69 height 23
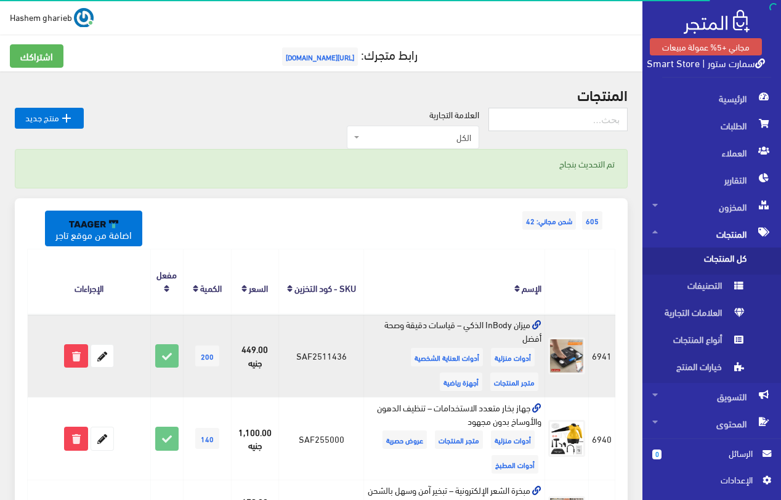
click at [537, 321] on icon at bounding box center [536, 325] width 9 height 9
